Goal: Transaction & Acquisition: Purchase product/service

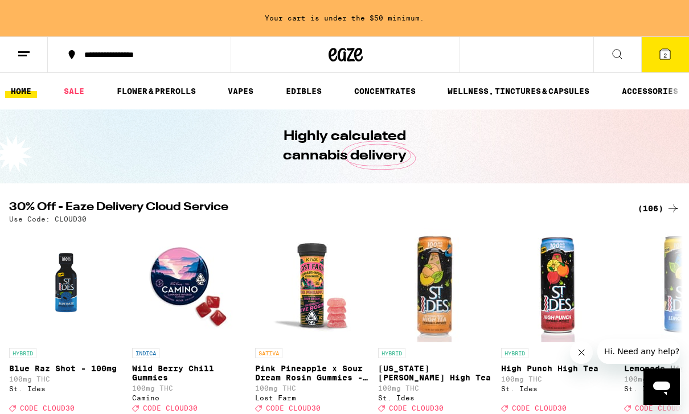
click at [663, 49] on icon at bounding box center [664, 54] width 10 height 10
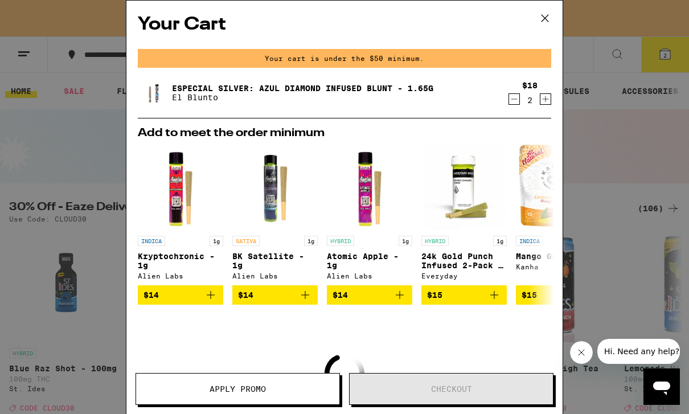
click at [538, 24] on icon at bounding box center [544, 18] width 17 height 17
